Goal: Information Seeking & Learning: Learn about a topic

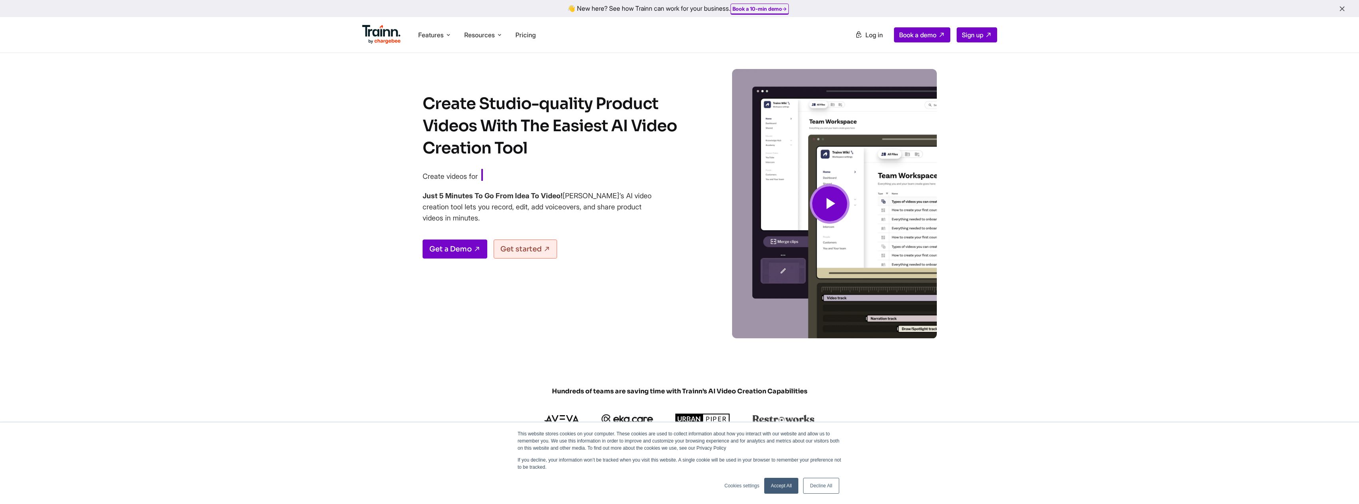
click at [514, 102] on h1 "Create Studio-quality Product Videos With The Easiest AI Video Creation Tool" at bounding box center [558, 126] width 270 height 67
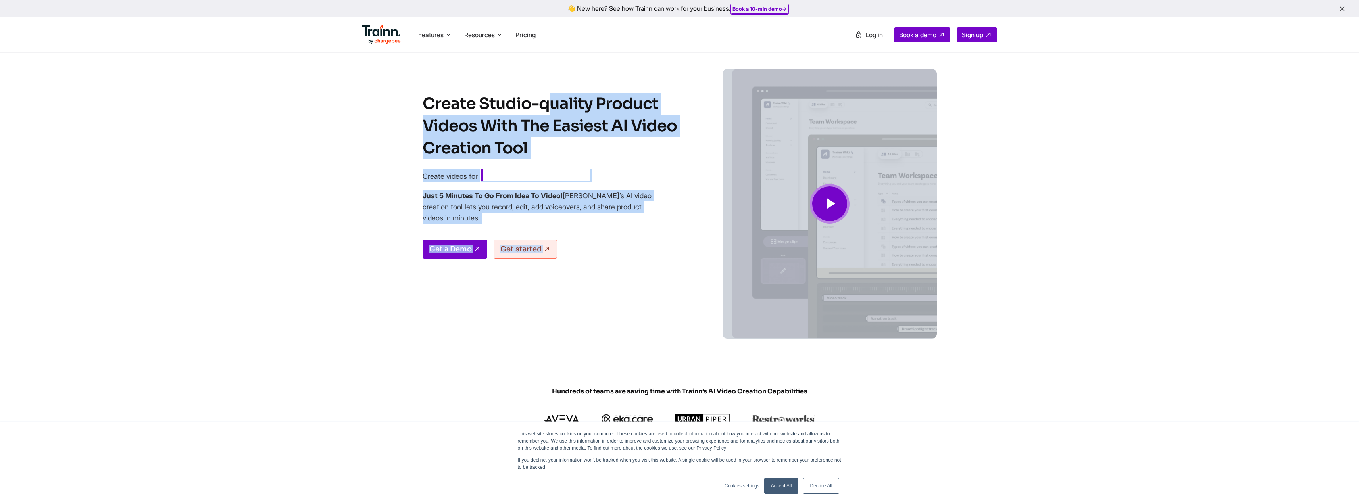
drag, startPoint x: 0, startPoint y: 0, endPoint x: 581, endPoint y: 277, distance: 643.8
click at [581, 277] on div "Create Studio-quality Product Videos With The Easiest AI Video Creation Tool Cr…" at bounding box center [558, 216] width 270 height 246
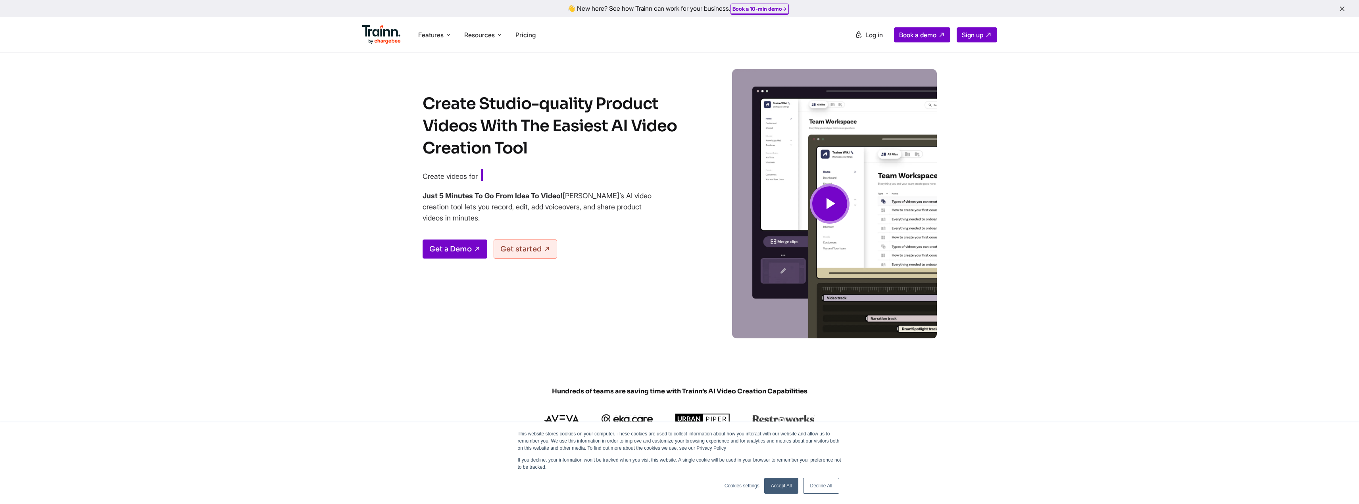
drag, startPoint x: 626, startPoint y: 275, endPoint x: 427, endPoint y: 106, distance: 261.3
click at [427, 106] on div "Create Studio-quality Product Videos With The Easiest AI Video Creation Tool Cr…" at bounding box center [558, 216] width 270 height 246
click at [427, 106] on h1 "Create Studio-quality Product Videos With The Easiest AI Video Creation Tool" at bounding box center [558, 126] width 270 height 67
click at [499, 106] on h1 "Create Studio-quality Product Videos With The Easiest AI Video Creation Tool" at bounding box center [558, 126] width 270 height 67
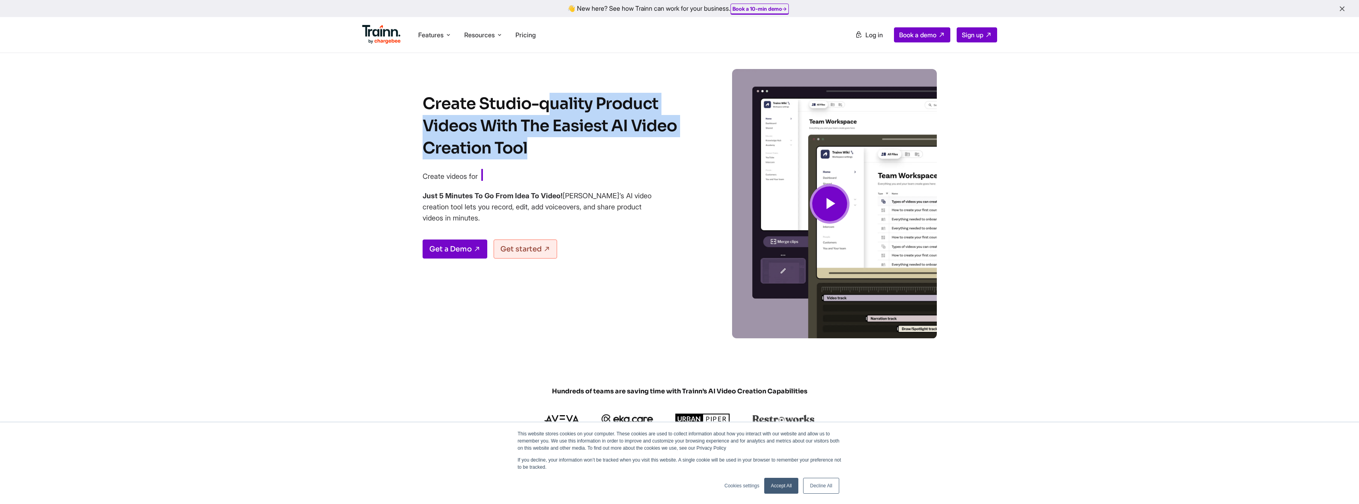
click at [499, 106] on h1 "Create Studio-quality Product Videos With The Easiest AI Video Creation Tool" at bounding box center [558, 126] width 270 height 67
